Goal: Task Accomplishment & Management: Manage account settings

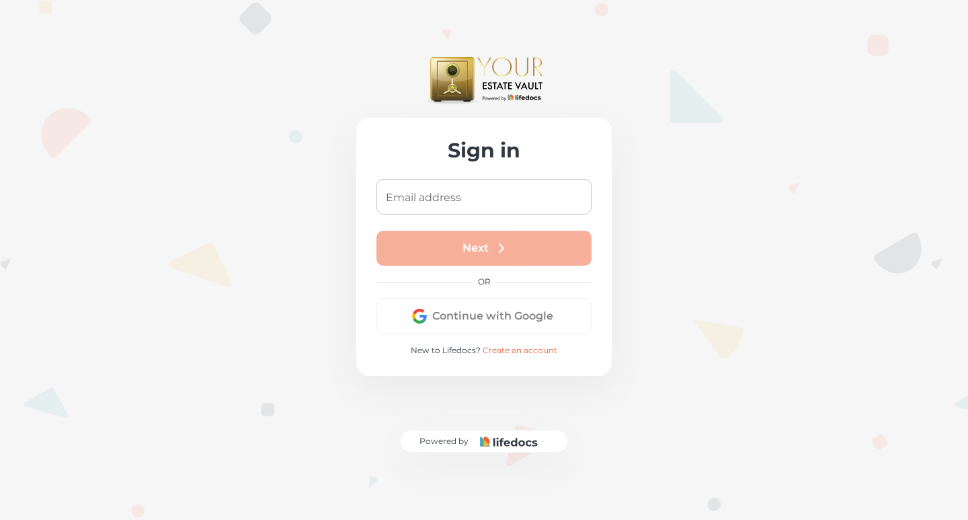
click at [492, 184] on input "Email address" at bounding box center [484, 197] width 215 height 36
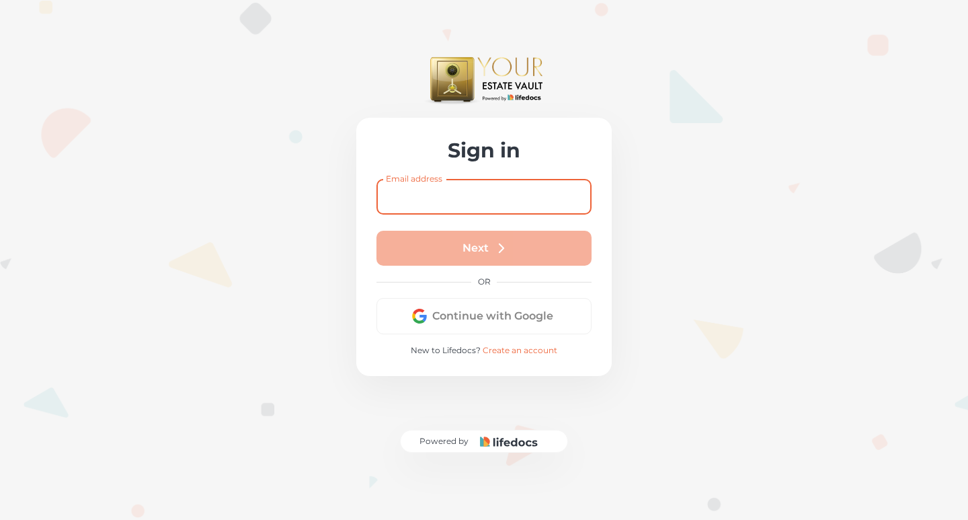
paste input "[EMAIL_ADDRESS][DOMAIN_NAME]"
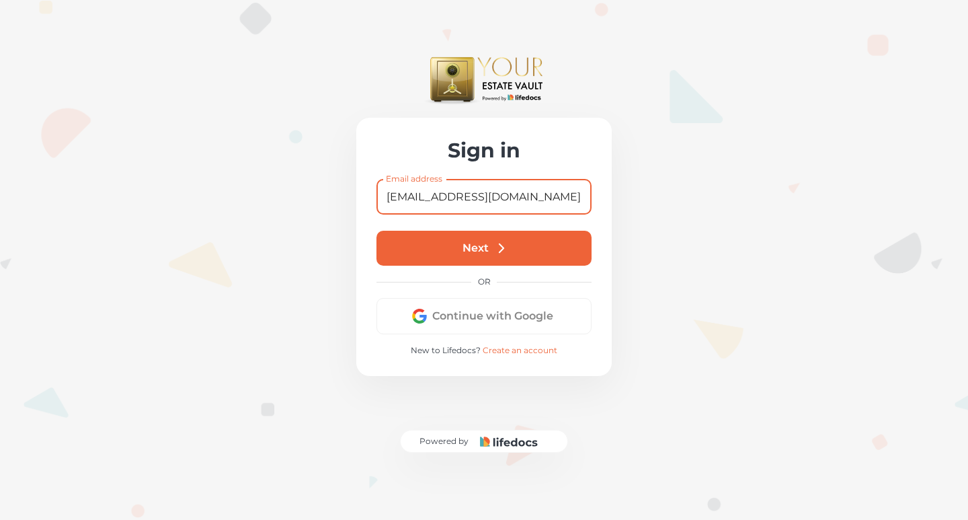
type input "[EMAIL_ADDRESS][DOMAIN_NAME]"
click at [512, 231] on button "Next" at bounding box center [484, 248] width 215 height 35
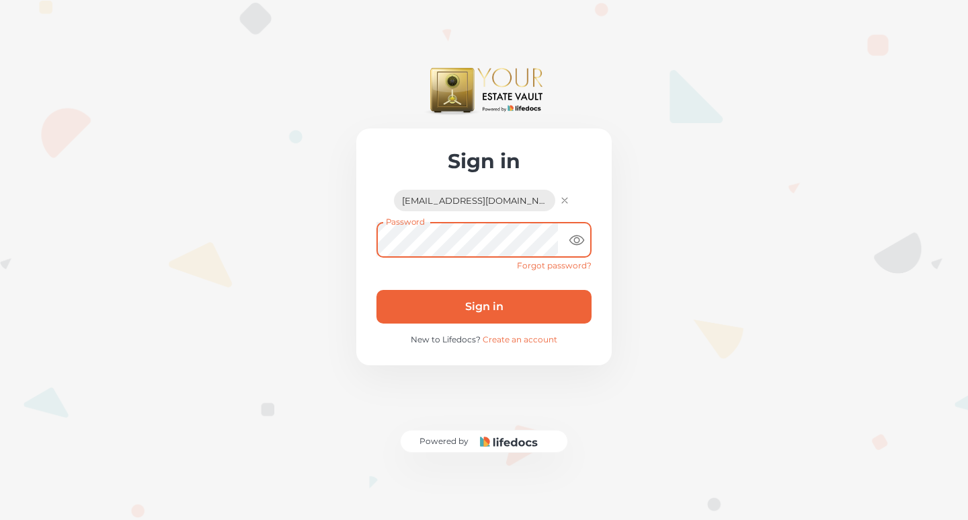
click at [580, 232] on icon "toggle password visibility" at bounding box center [577, 240] width 16 height 16
click at [487, 290] on button "Sign in" at bounding box center [484, 307] width 215 height 34
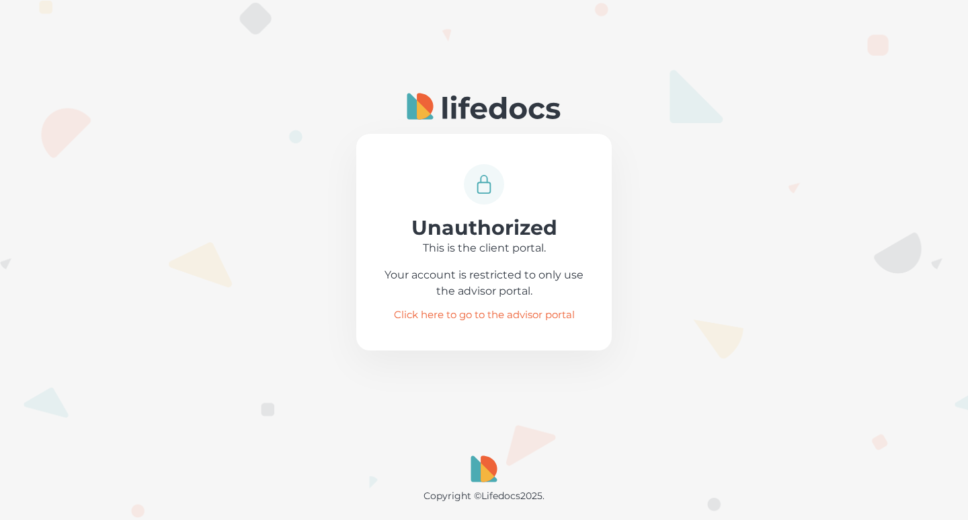
click at [481, 316] on link "Click here to go to the advisor portal" at bounding box center [484, 314] width 181 height 9
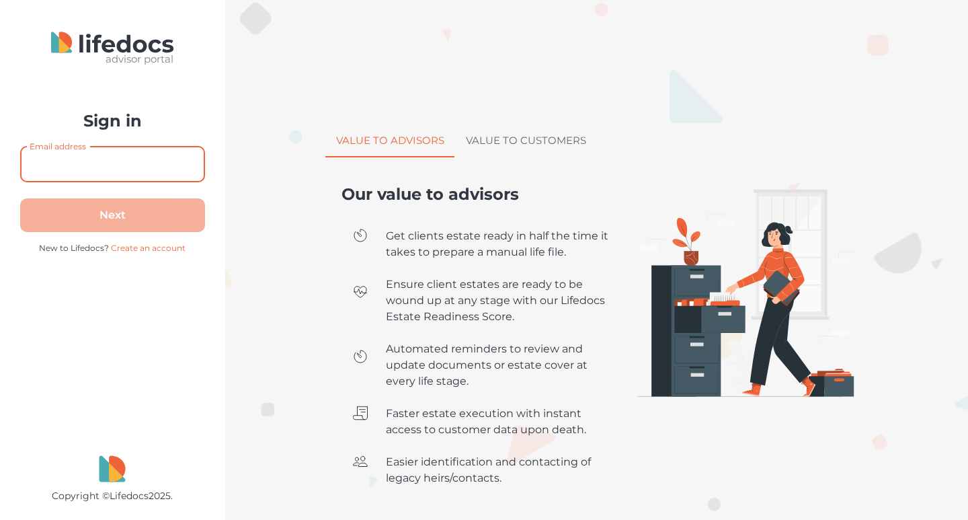
click at [128, 159] on input "Email address" at bounding box center [112, 165] width 185 height 36
type input "[EMAIL_ADDRESS][DOMAIN_NAME]"
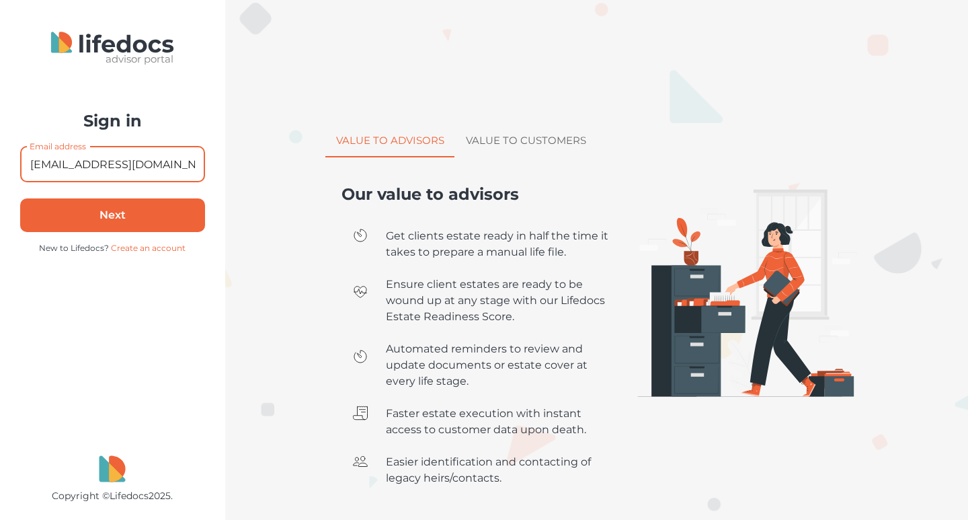
click at [139, 211] on button "Next" at bounding box center [112, 215] width 185 height 34
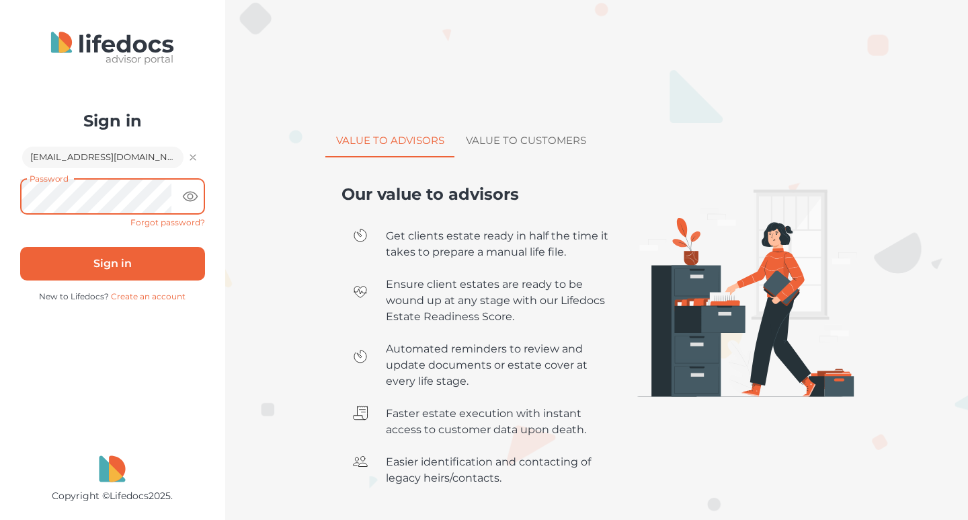
click at [184, 196] on icon "toggle password visibility" at bounding box center [190, 196] width 16 height 16
click at [126, 261] on button "Sign in" at bounding box center [112, 264] width 185 height 34
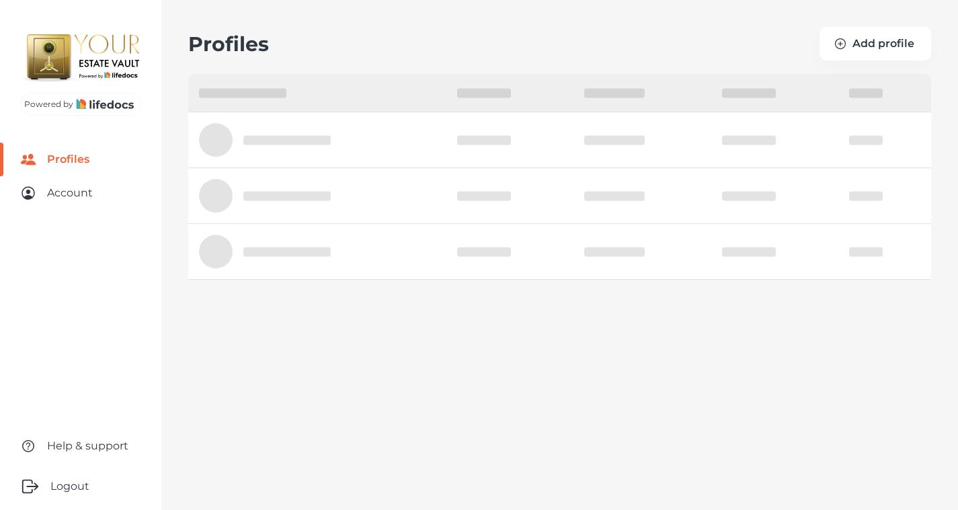
select select "10"
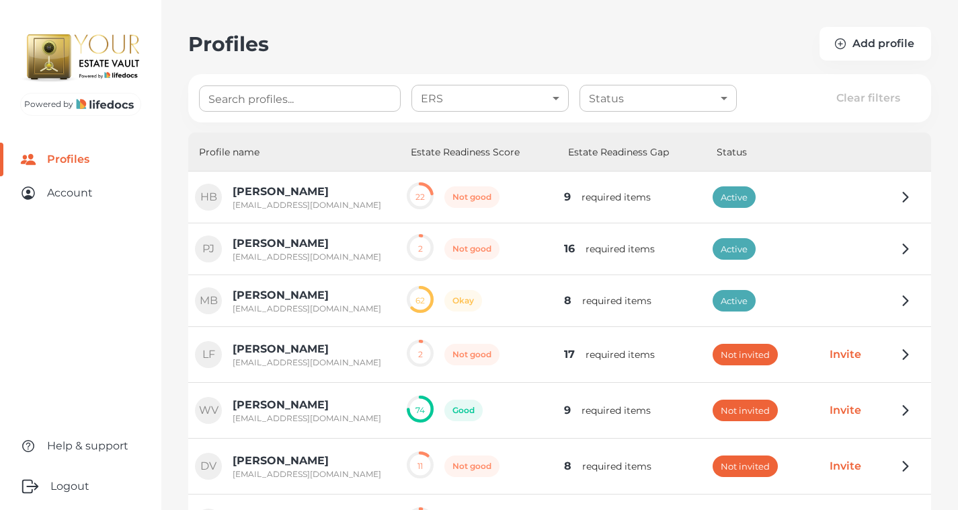
click at [653, 108] on body "Powered by Profiles Account Help & support Logout Profiles Add profile Search p…" at bounding box center [479, 348] width 958 height 697
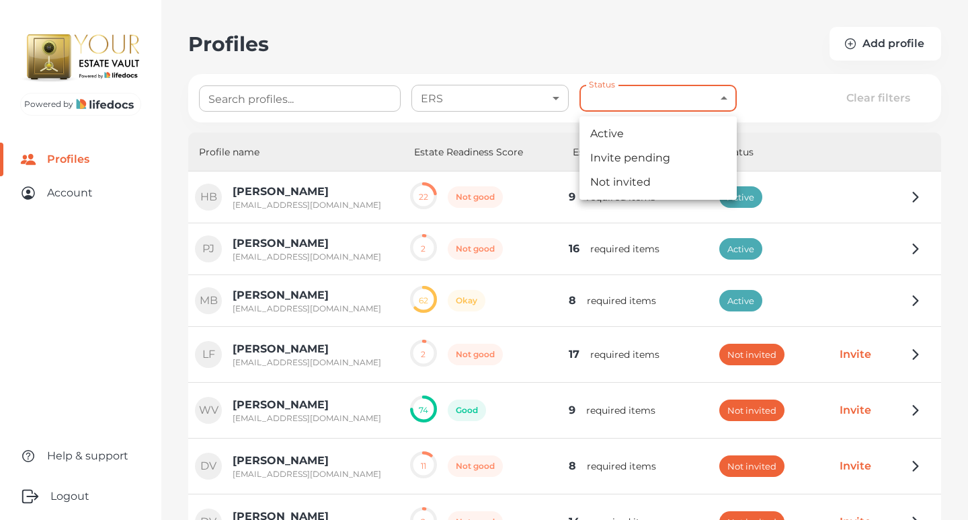
click at [622, 137] on li "Active" at bounding box center [658, 134] width 157 height 24
type input "active"
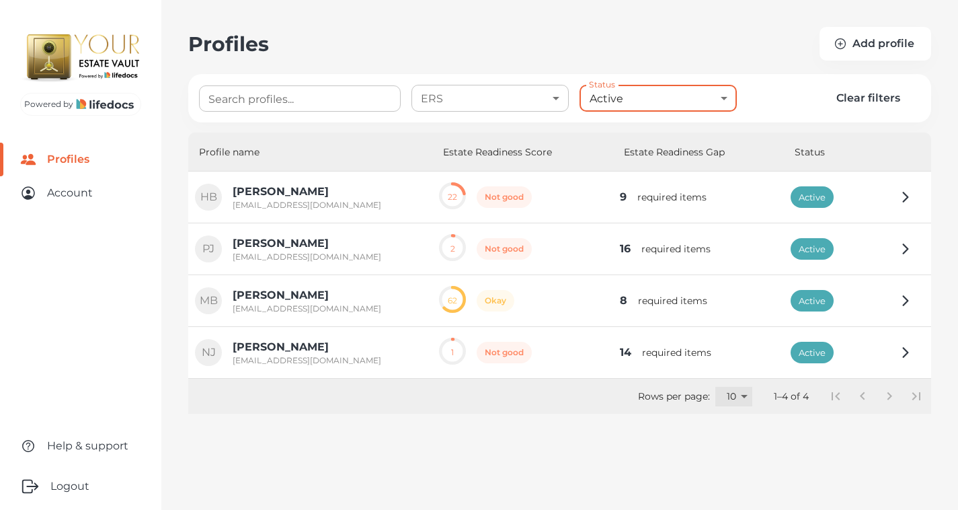
click at [726, 399] on select "3 10 25 50 100" at bounding box center [734, 397] width 37 height 20
select select "100"
click at [725, 387] on select "3 10 25 50 100" at bounding box center [734, 397] width 37 height 20
click at [796, 72] on main "Profiles Add profile Search profiles... Search profiles... ERS ​ ERS Status Act…" at bounding box center [479, 348] width 958 height 697
click at [666, 96] on body "Powered by Profiles Account Help & support Logout Profiles Add profile Search p…" at bounding box center [479, 348] width 958 height 697
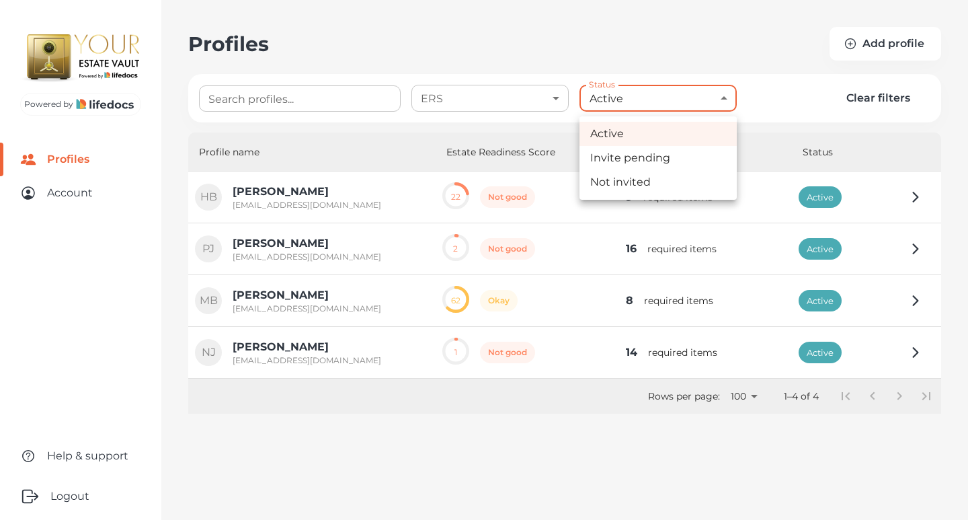
click at [631, 133] on li "Active" at bounding box center [658, 134] width 157 height 24
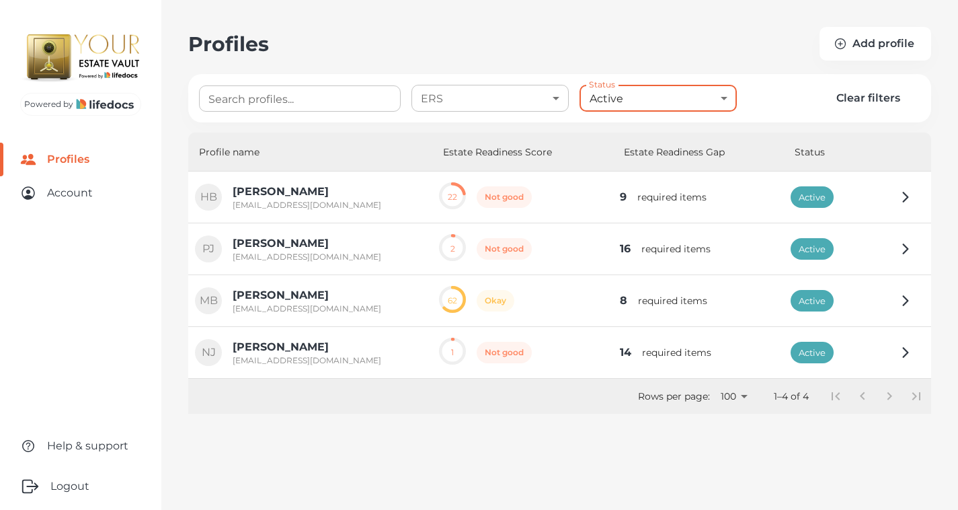
click at [779, 73] on main "Profiles Add profile Search profiles... Search profiles... ERS ​ ERS Status Act…" at bounding box center [479, 348] width 958 height 697
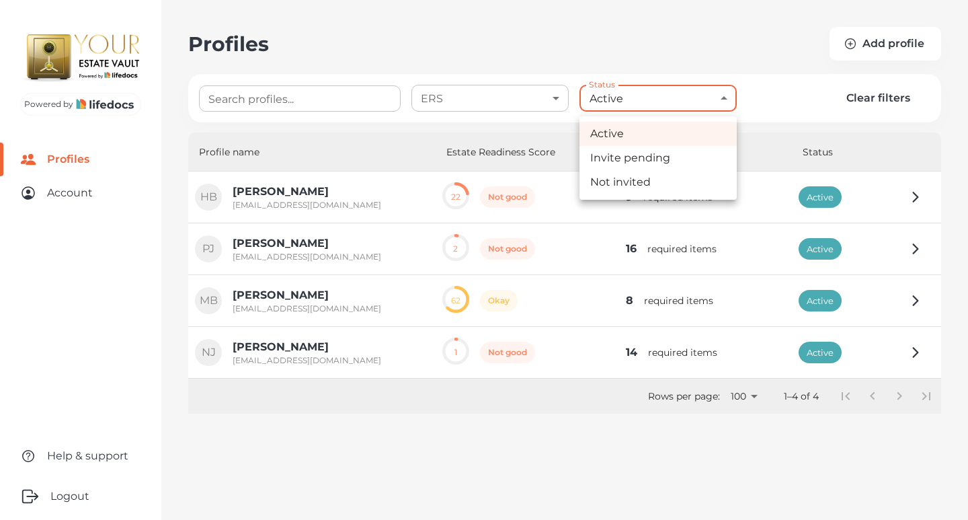
click at [647, 98] on body "Powered by Profiles Account Help & support Logout Profiles Add profile Search p…" at bounding box center [484, 348] width 968 height 697
click at [609, 173] on li "Not invited" at bounding box center [658, 182] width 157 height 24
type input "not-invited"
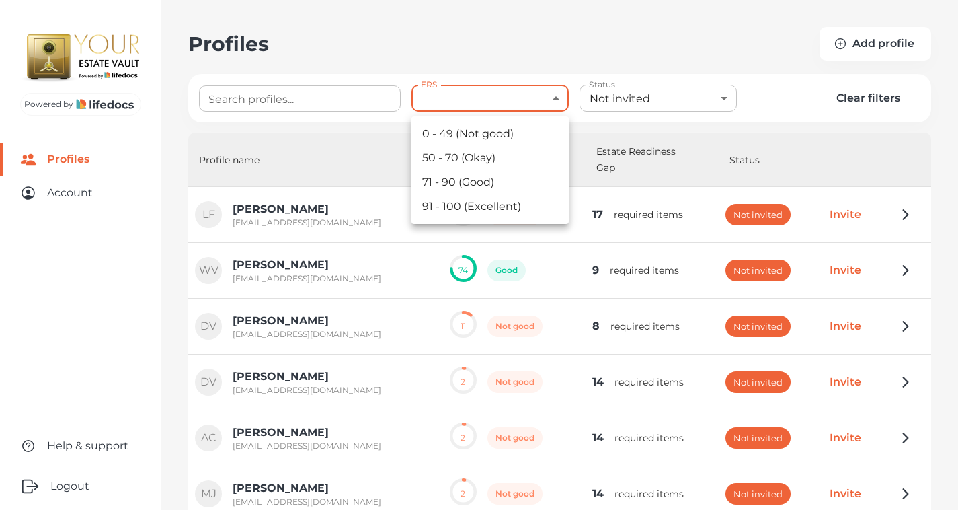
click at [502, 88] on body "Powered by Profiles Account Help & support Logout Profiles Add profile Search p…" at bounding box center [479, 348] width 958 height 697
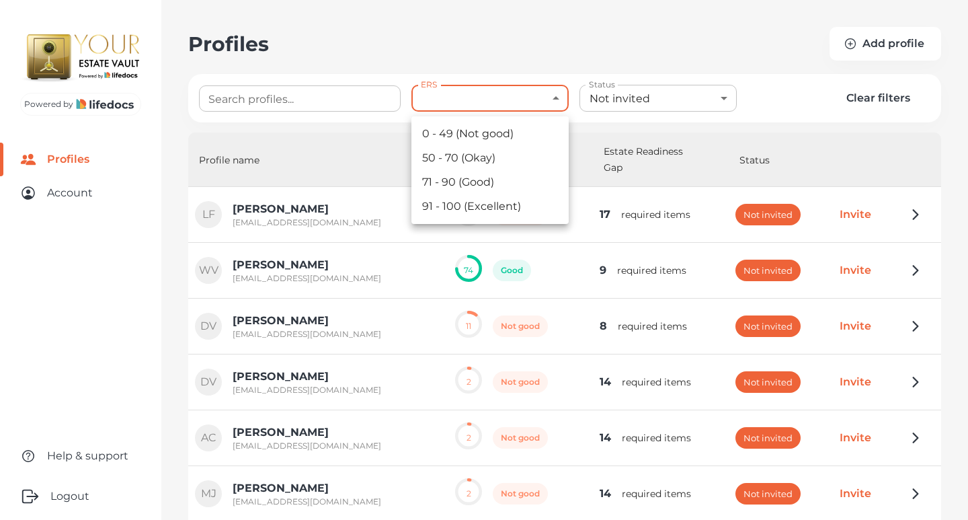
click at [627, 75] on div at bounding box center [484, 260] width 968 height 520
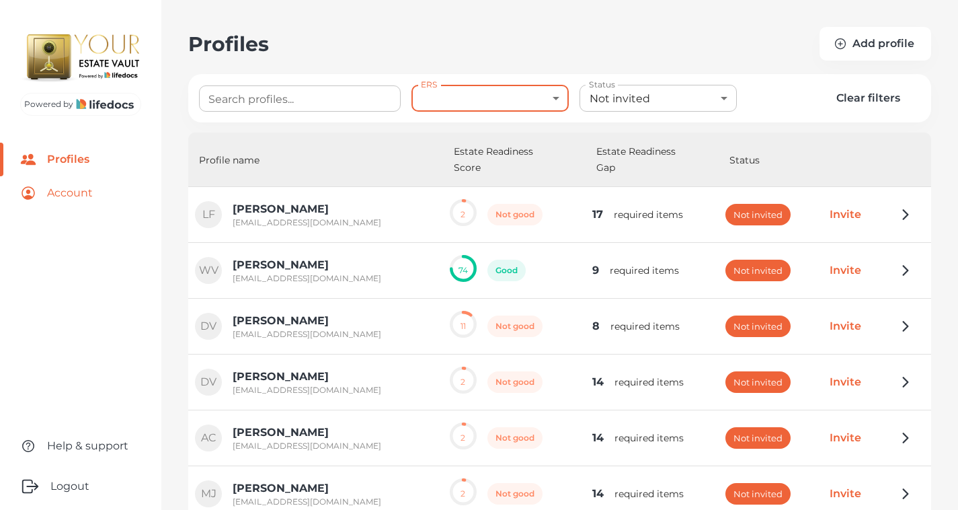
click at [62, 176] on link "Account" at bounding box center [80, 193] width 161 height 34
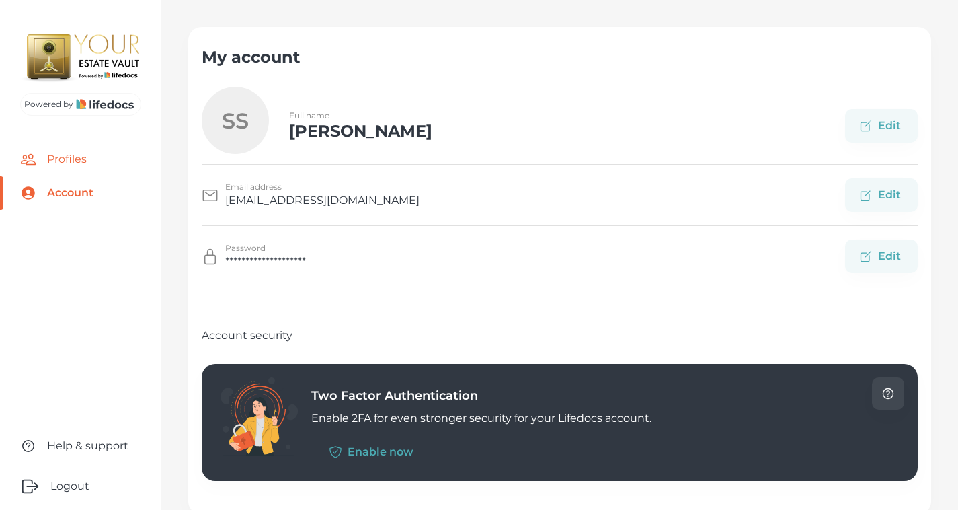
click at [57, 143] on link "Profiles" at bounding box center [80, 160] width 161 height 34
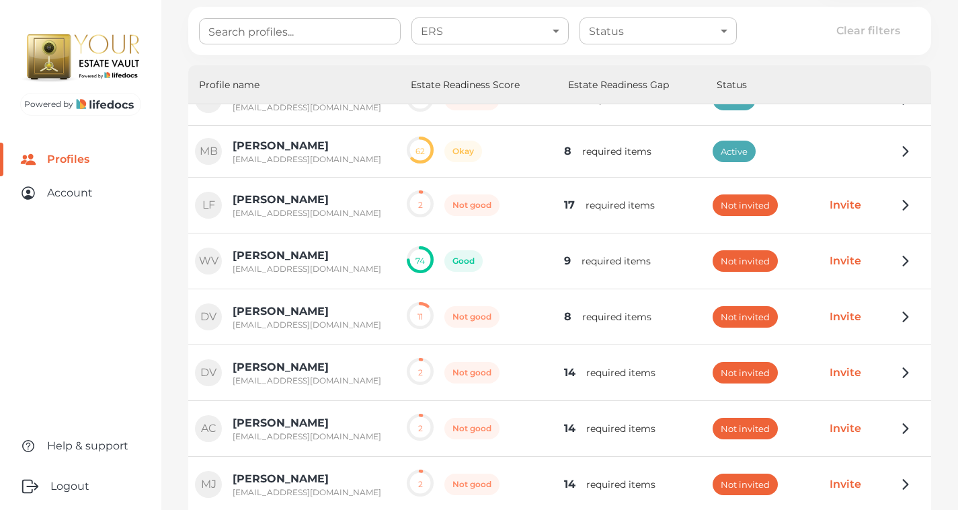
scroll to position [188, 0]
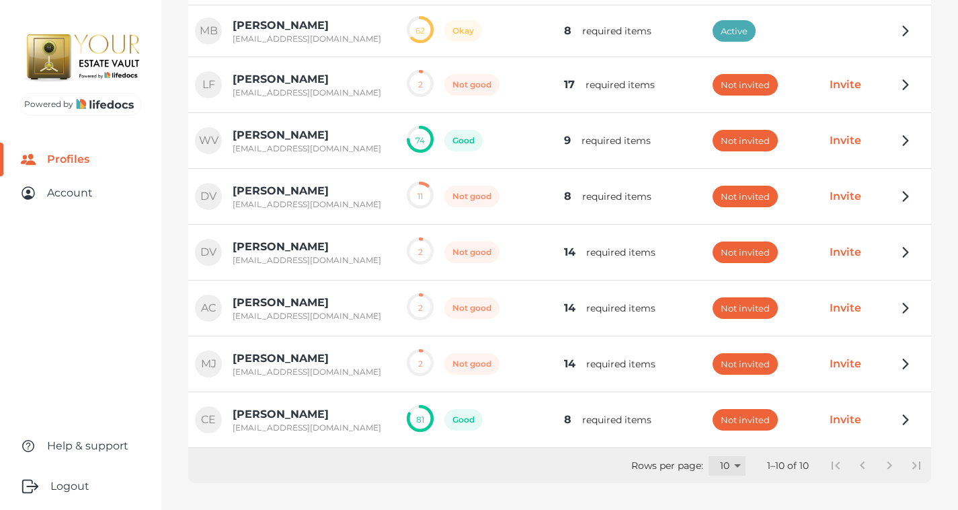
click at [714, 465] on select "3 10 25 50 100" at bounding box center [727, 466] width 37 height 20
select select "25"
click at [709, 475] on select "3 10 25 50 100" at bounding box center [727, 466] width 37 height 20
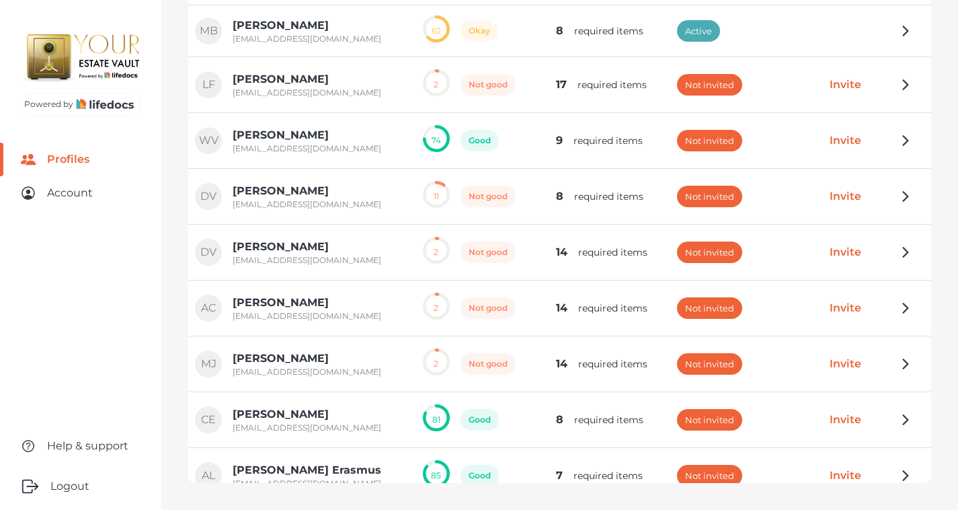
scroll to position [165, 0]
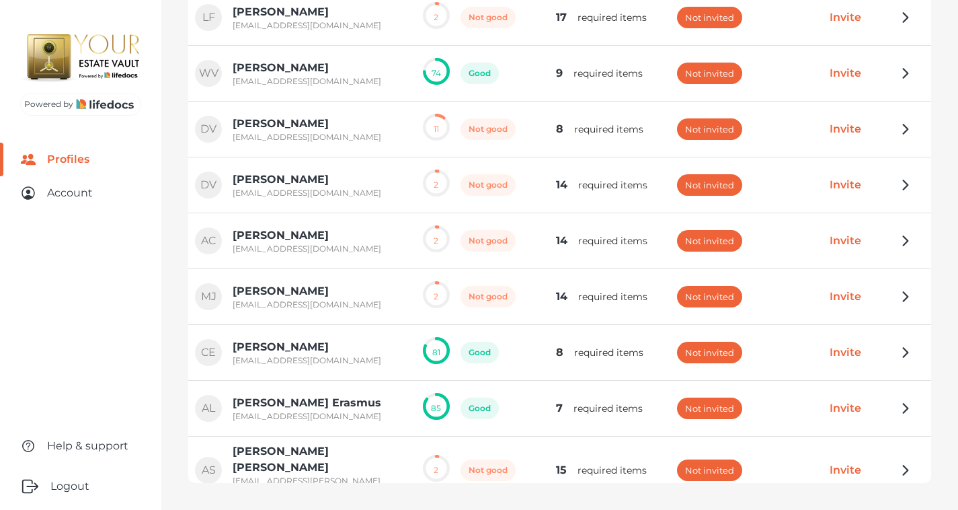
drag, startPoint x: 296, startPoint y: 343, endPoint x: 321, endPoint y: 344, distance: 25.6
click at [296, 343] on p "[PERSON_NAME]" at bounding box center [307, 347] width 149 height 16
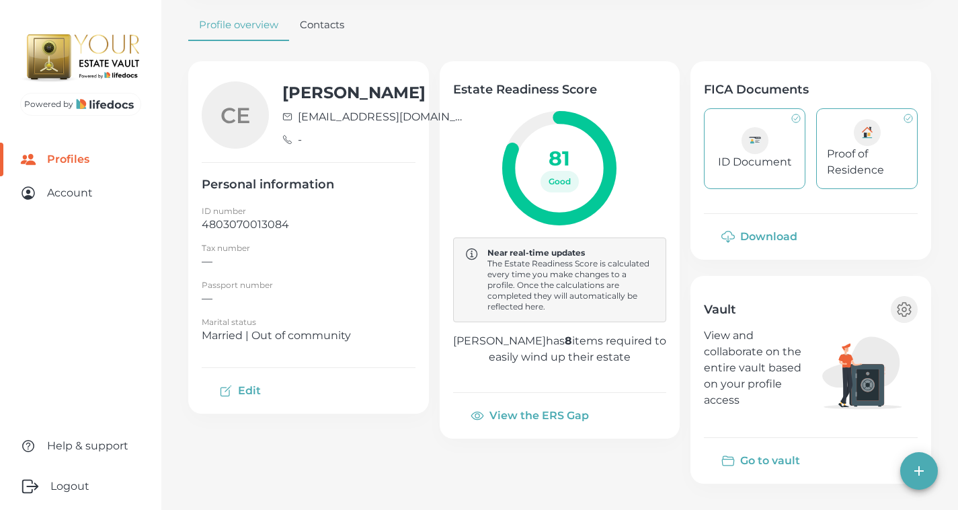
scroll to position [155, 0]
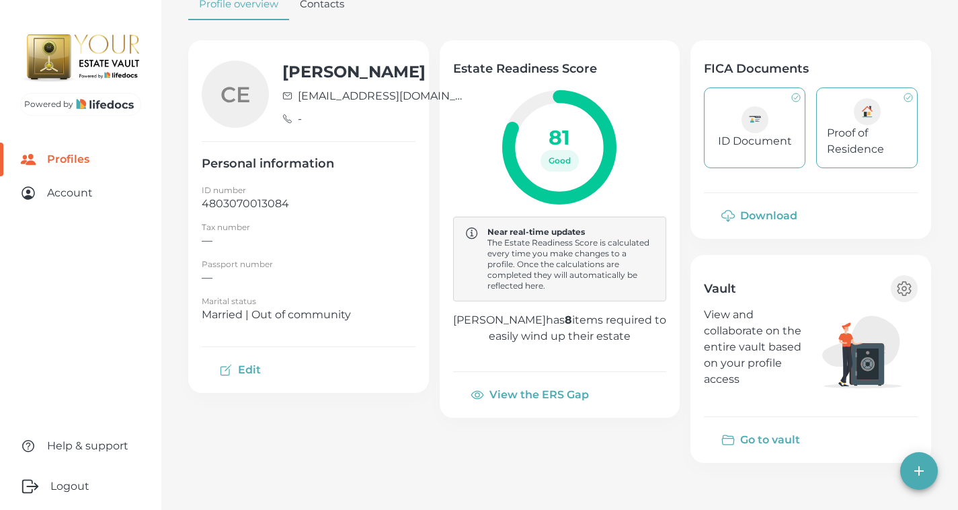
click at [521, 387] on button "View the ERS Gap" at bounding box center [531, 395] width 156 height 32
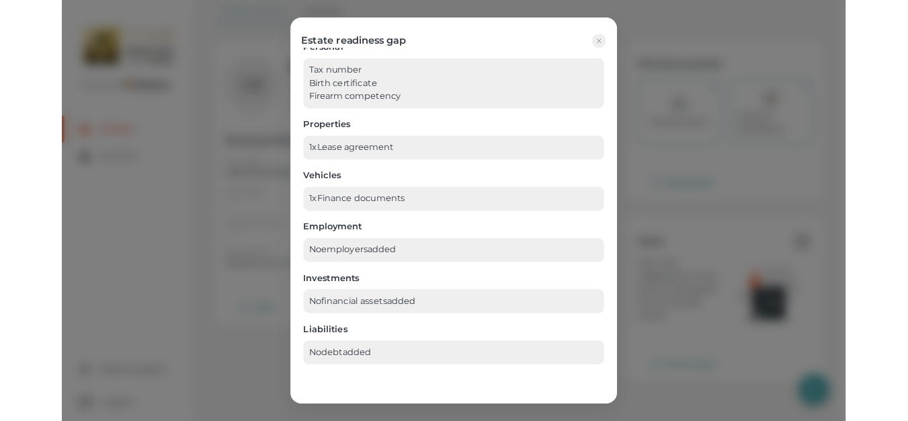
scroll to position [0, 0]
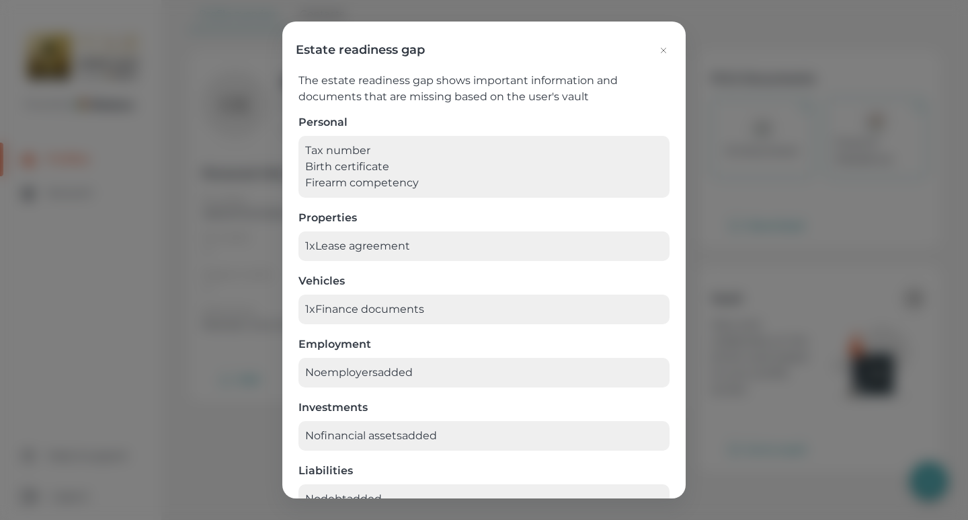
click at [660, 52] on icon "button" at bounding box center [663, 50] width 11 height 11
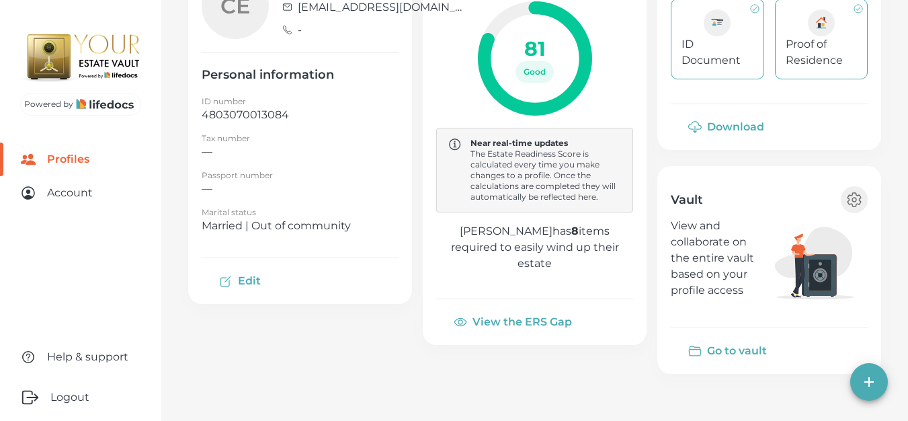
click at [540, 306] on button "View the ERS Gap" at bounding box center [514, 322] width 156 height 32
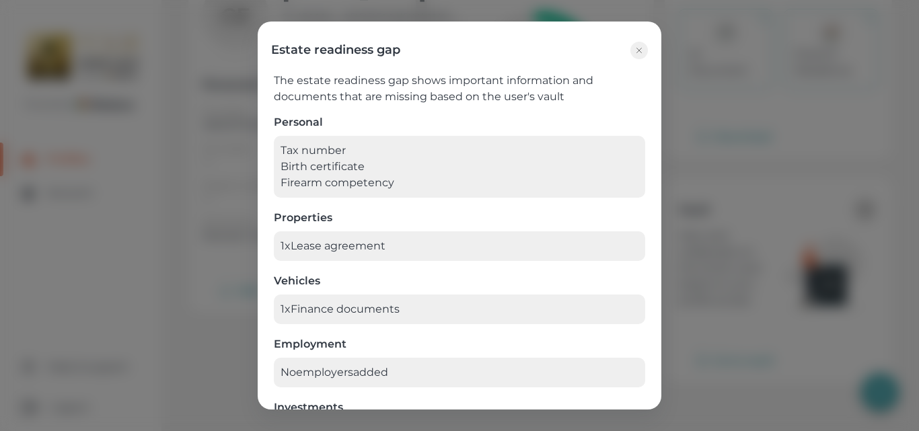
click at [641, 61] on div "The estate readiness gap shows important information and documents that are mis…" at bounding box center [459, 234] width 403 height 350
click at [639, 45] on icon "button" at bounding box center [638, 50] width 11 height 11
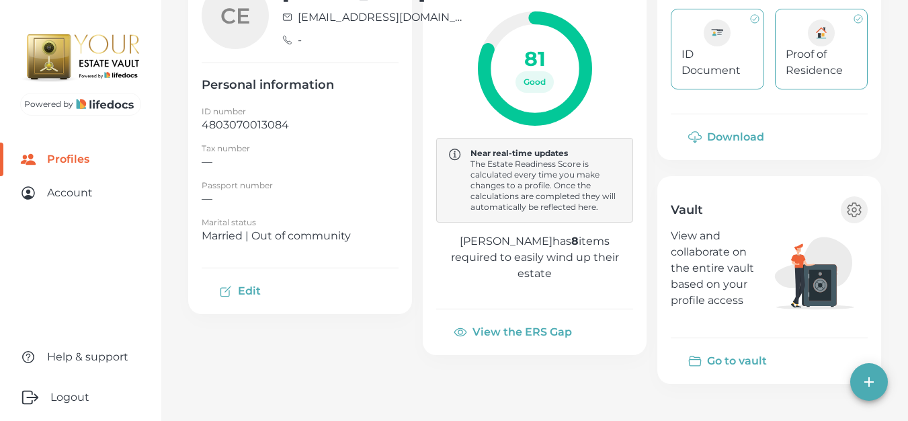
click at [722, 366] on button "Go to vault" at bounding box center [729, 361] width 116 height 32
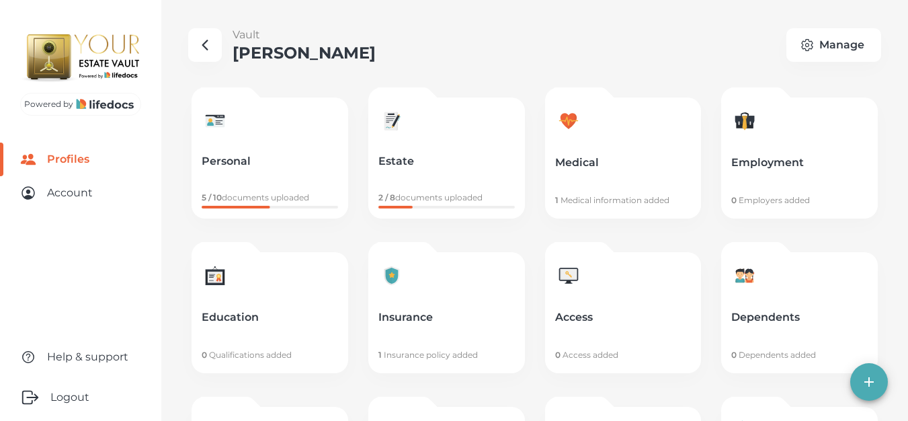
click at [777, 159] on p "Employment" at bounding box center [800, 162] width 137 height 13
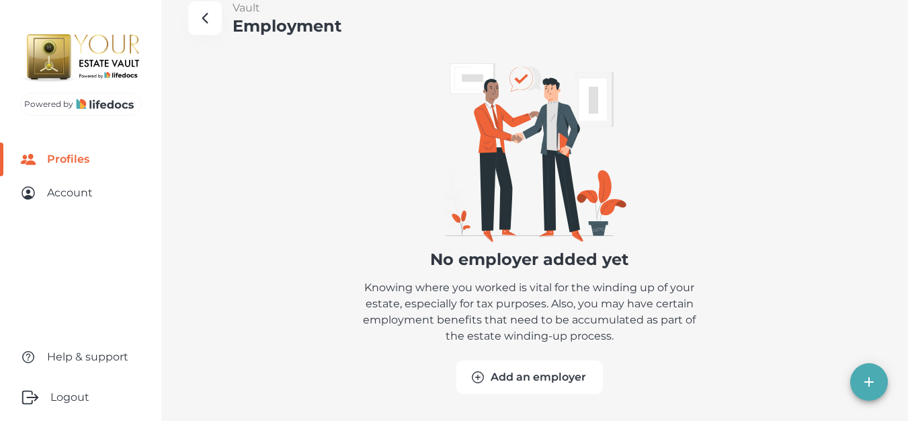
click at [524, 381] on button "Add an employer" at bounding box center [530, 377] width 147 height 34
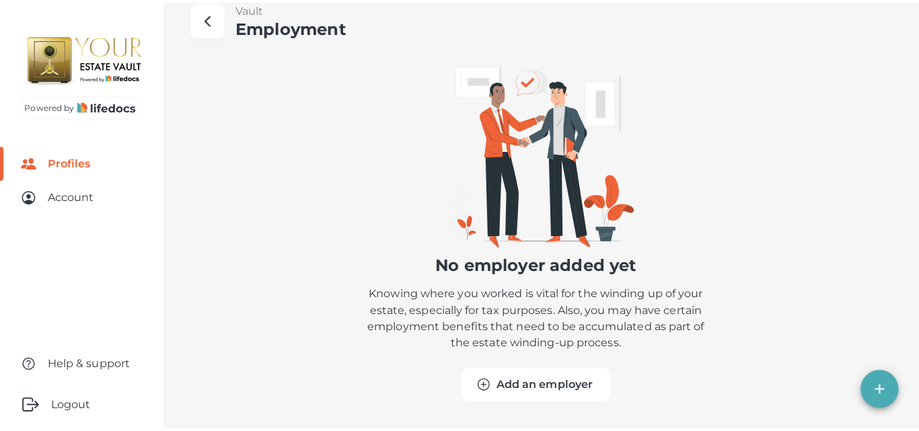
scroll to position [17, 0]
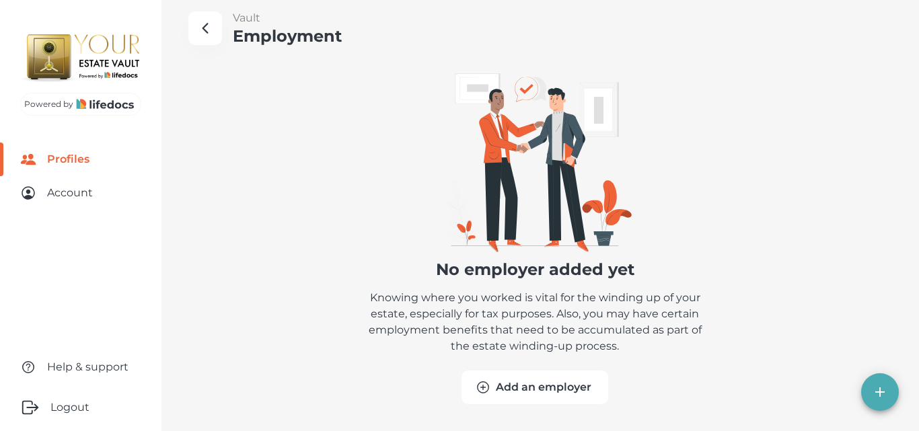
select select "ZA"
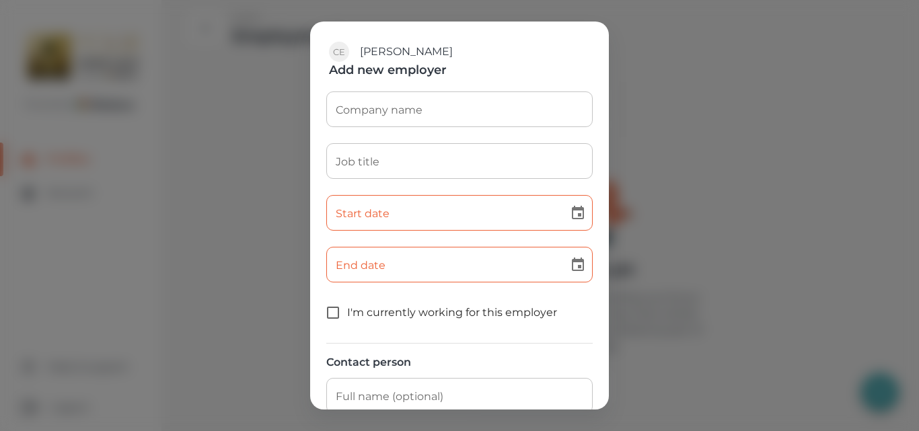
drag, startPoint x: 403, startPoint y: 91, endPoint x: 404, endPoint y: 98, distance: 6.9
click at [403, 92] on input "Company name" at bounding box center [459, 109] width 266 height 36
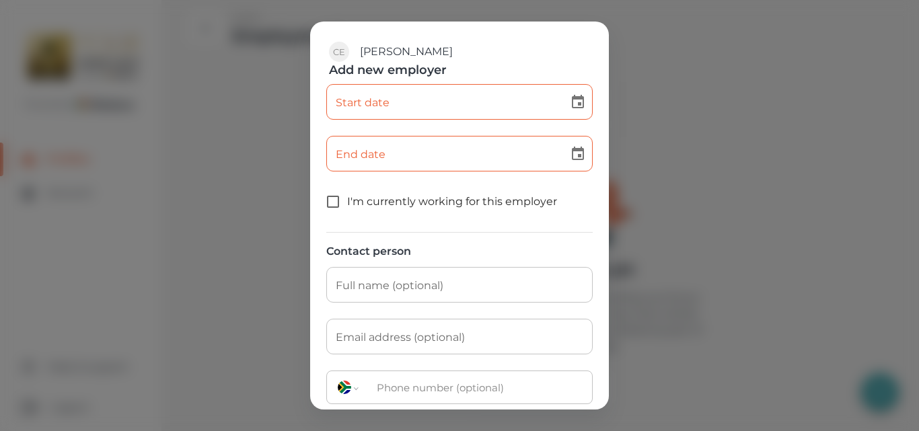
scroll to position [178, 0]
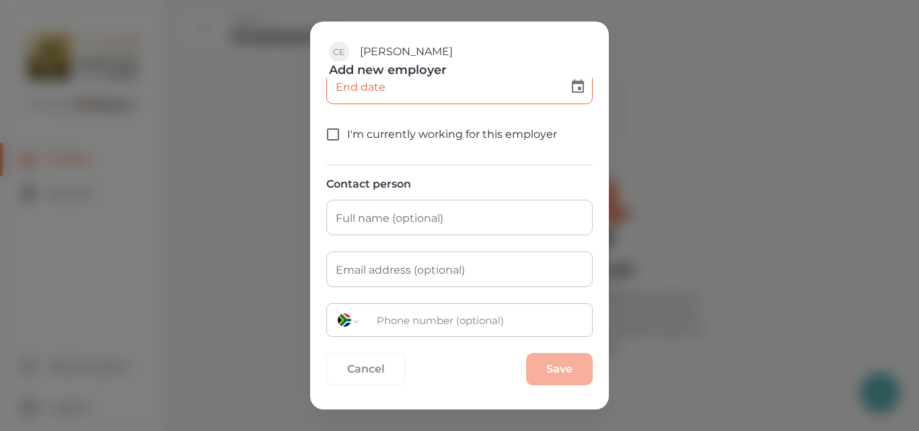
click at [371, 368] on button "Cancel" at bounding box center [365, 369] width 79 height 32
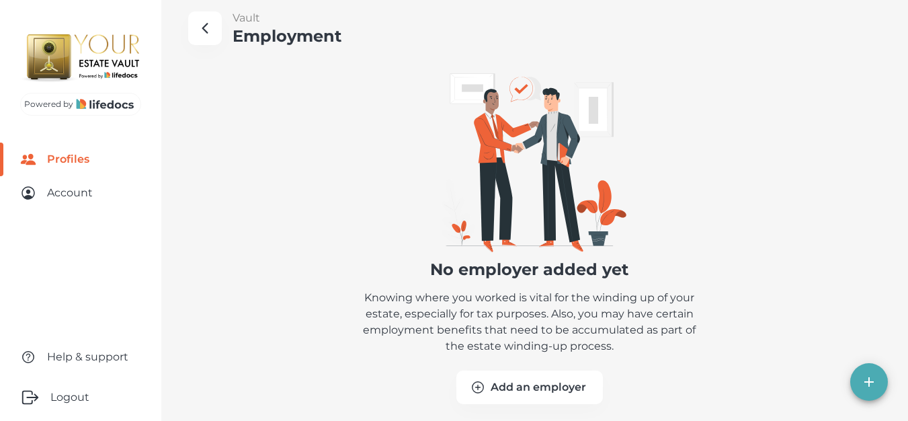
scroll to position [0, 0]
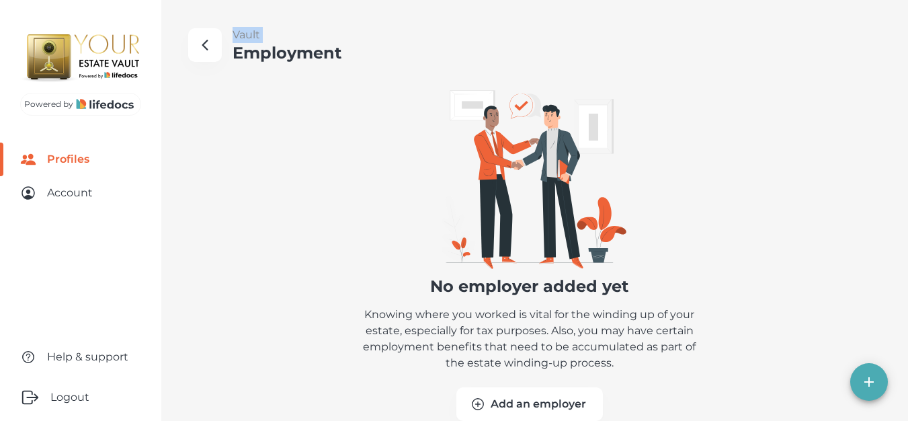
drag, startPoint x: 227, startPoint y: 46, endPoint x: 212, endPoint y: 48, distance: 15.6
click at [227, 46] on div "Vault Employment" at bounding box center [264, 45] width 153 height 36
click at [211, 48] on icon "button" at bounding box center [205, 45] width 16 height 16
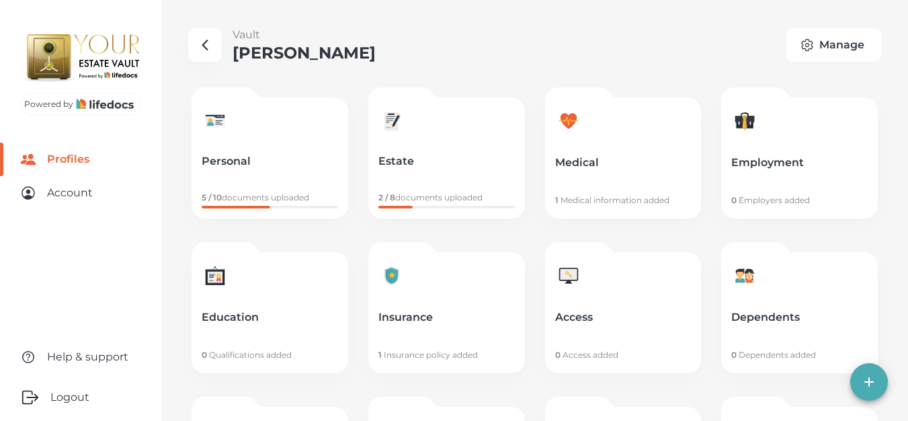
click at [867, 42] on button "Manage" at bounding box center [834, 45] width 95 height 34
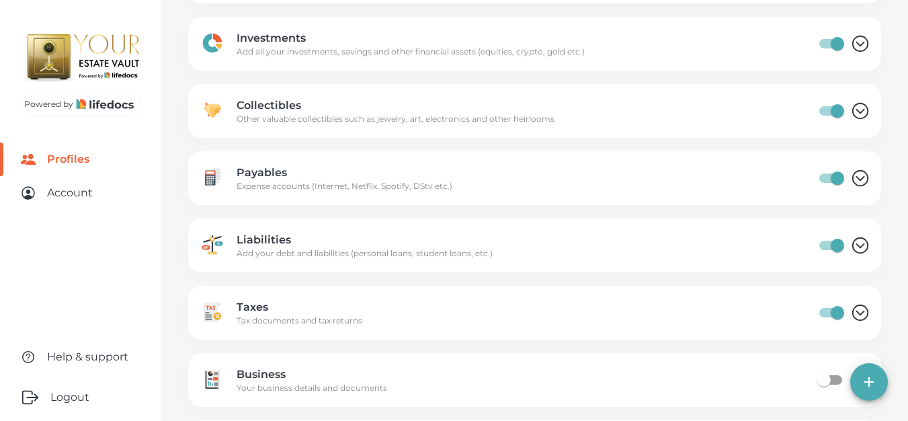
scroll to position [1035, 0]
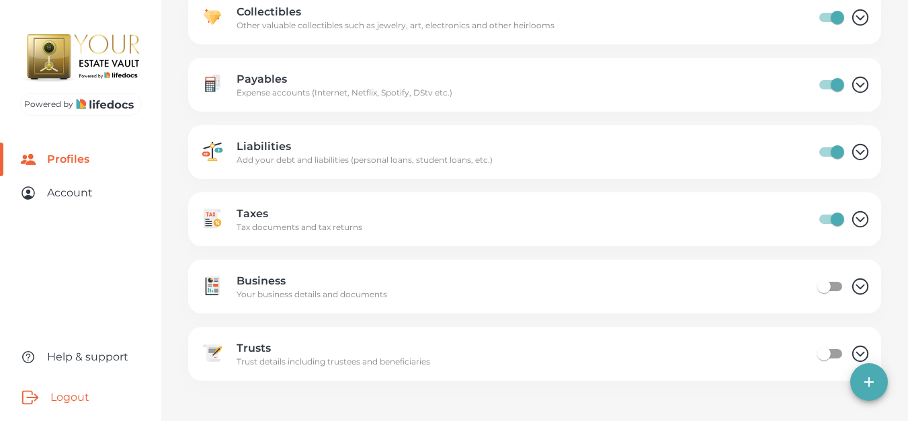
click at [50, 396] on button "Logout" at bounding box center [80, 397] width 161 height 47
